Goal: Task Accomplishment & Management: Use online tool/utility

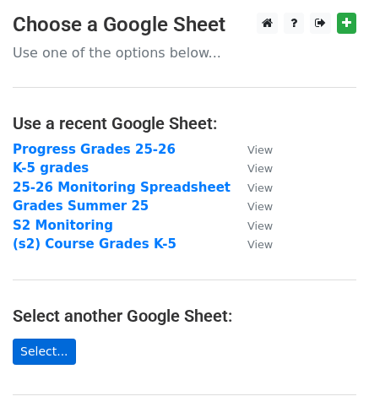
scroll to position [254, 0]
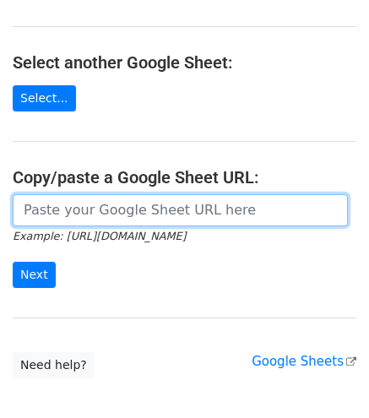
drag, startPoint x: 61, startPoint y: 204, endPoint x: 65, endPoint y: 225, distance: 21.6
click at [71, 213] on input "url" at bounding box center [181, 210] width 336 height 32
paste input "[URL][DOMAIN_NAME]"
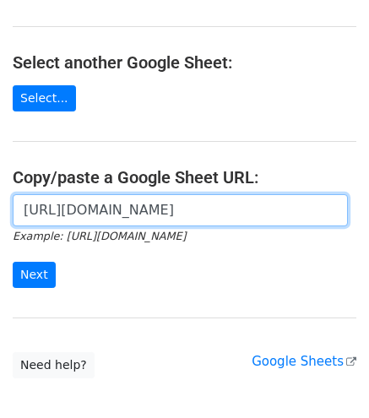
scroll to position [0, 490]
type input "[URL][DOMAIN_NAME]"
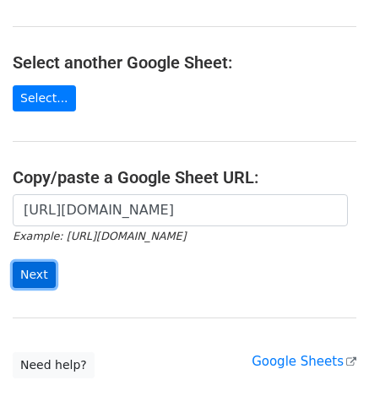
click at [36, 270] on input "Next" at bounding box center [34, 275] width 43 height 26
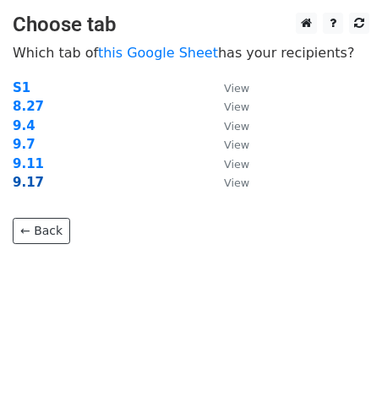
click at [31, 187] on strong "9.17" at bounding box center [28, 182] width 31 height 15
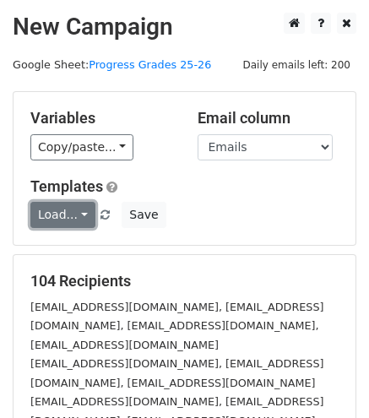
click at [68, 211] on link "Load..." at bounding box center [62, 215] width 65 height 26
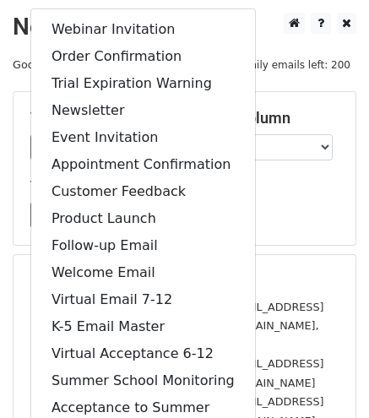
click at [292, 185] on h5 "Templates" at bounding box center [184, 187] width 309 height 19
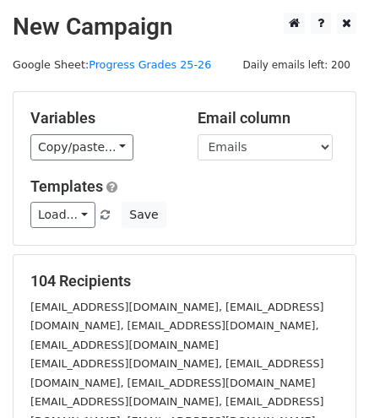
scroll to position [85, 0]
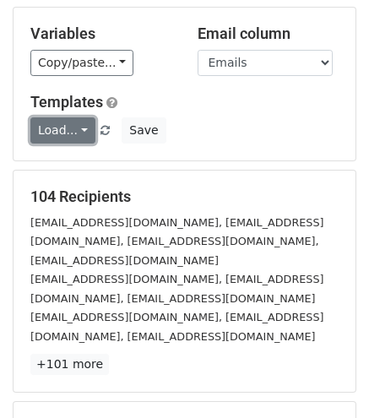
click at [78, 135] on link "Load..." at bounding box center [62, 130] width 65 height 26
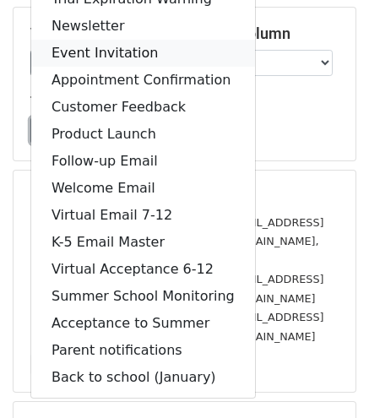
scroll to position [0, 0]
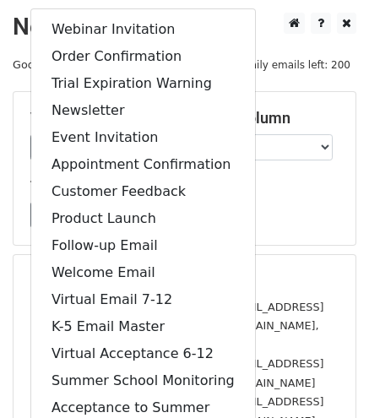
click at [294, 216] on div "Load... Webinar Invitation Order Confirmation Trial Expiration Warning Newslett…" at bounding box center [185, 215] width 334 height 26
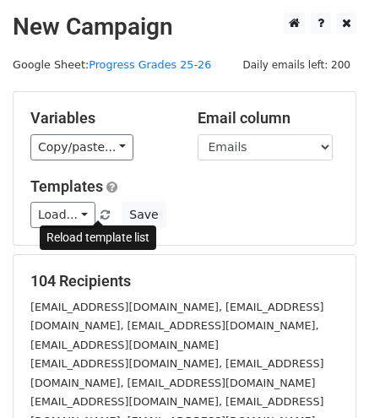
click at [105, 214] on link at bounding box center [106, 215] width 14 height 13
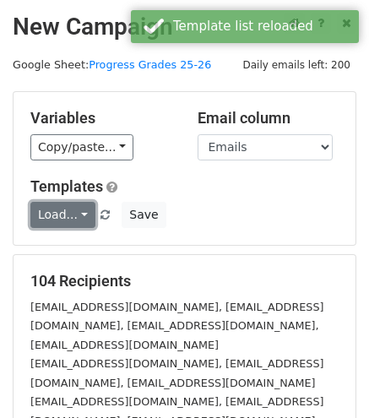
click at [83, 219] on link "Load..." at bounding box center [62, 215] width 65 height 26
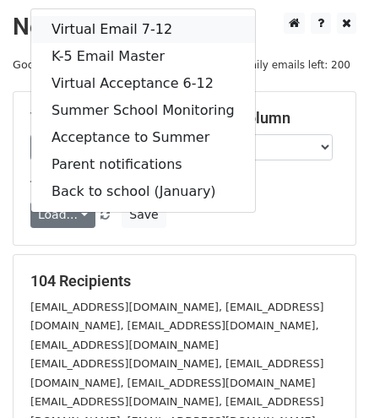
click at [104, 40] on link "Virtual Email 7-12" at bounding box center [143, 29] width 224 height 27
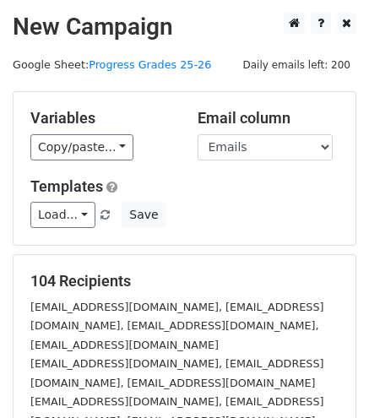
scroll to position [292, 0]
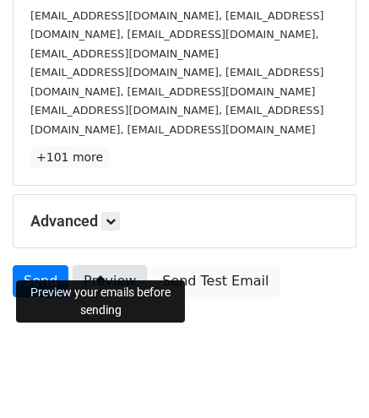
click at [98, 265] on link "Preview" at bounding box center [110, 281] width 74 height 32
